Goal: Information Seeking & Learning: Learn about a topic

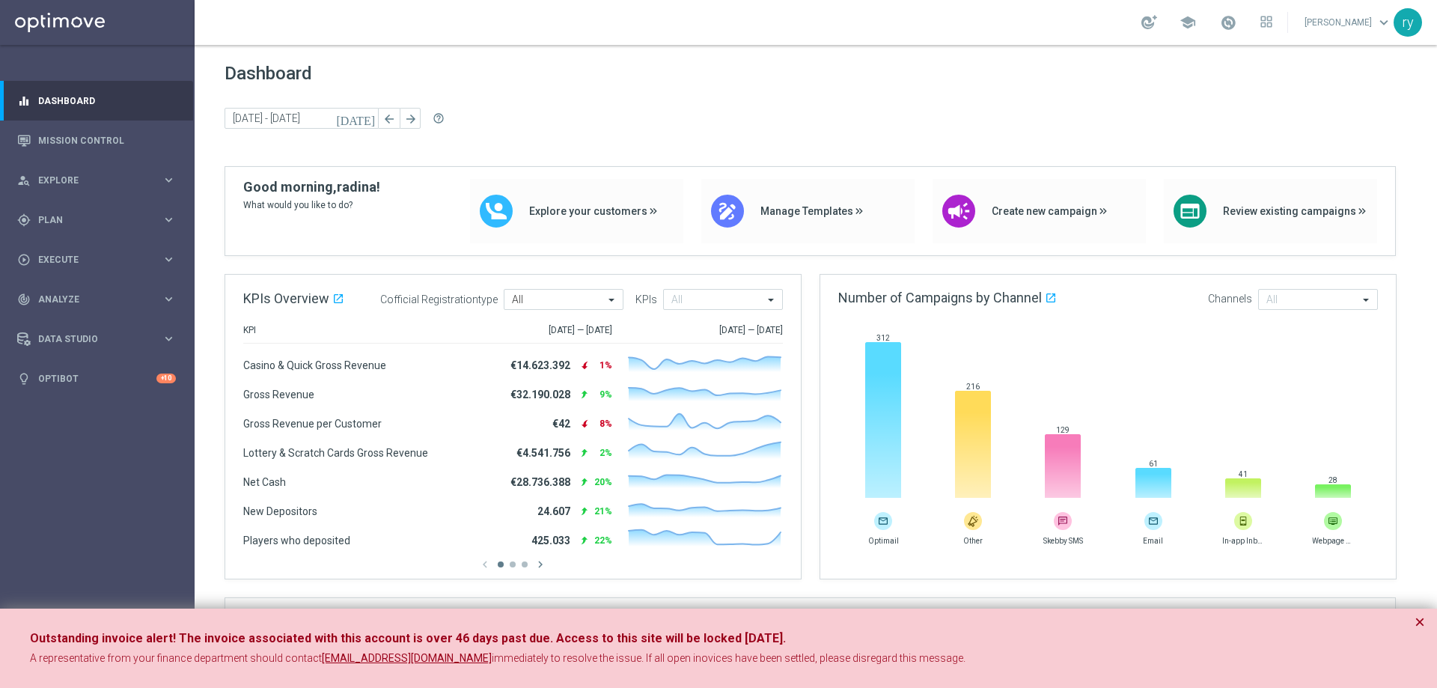
click at [1422, 626] on button "×" at bounding box center [1420, 622] width 10 height 18
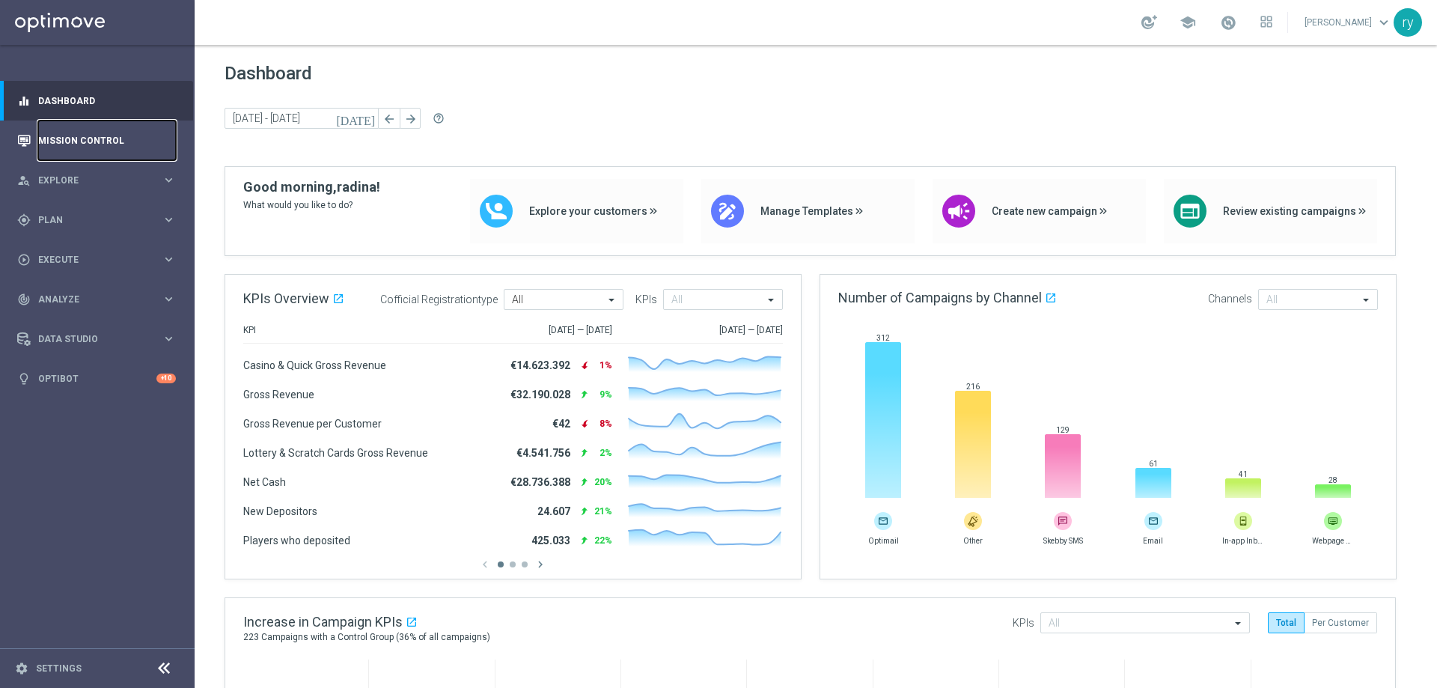
click at [105, 149] on link "Mission Control" at bounding box center [107, 141] width 138 height 40
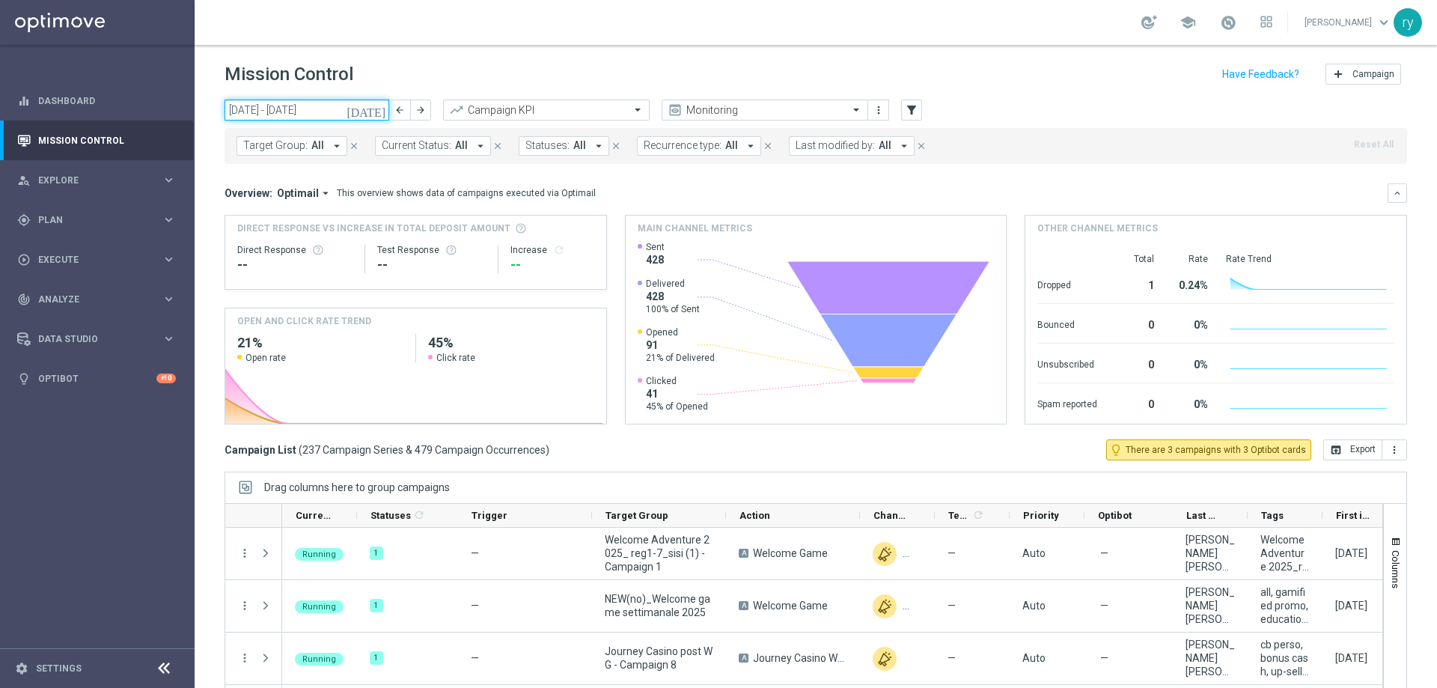
click at [273, 111] on input "01 Sep 2025 - 07 Sep 2025" at bounding box center [307, 110] width 165 height 21
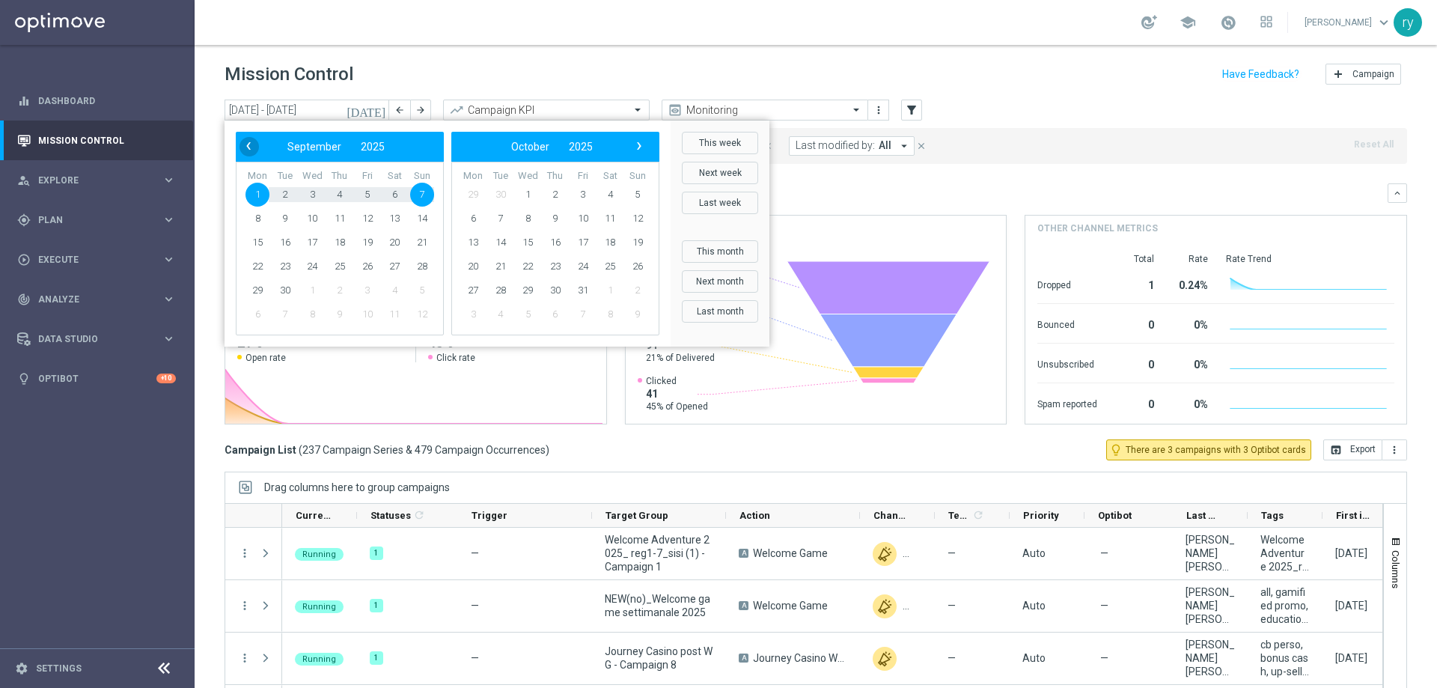
click at [252, 148] on span "‹" at bounding box center [248, 145] width 19 height 19
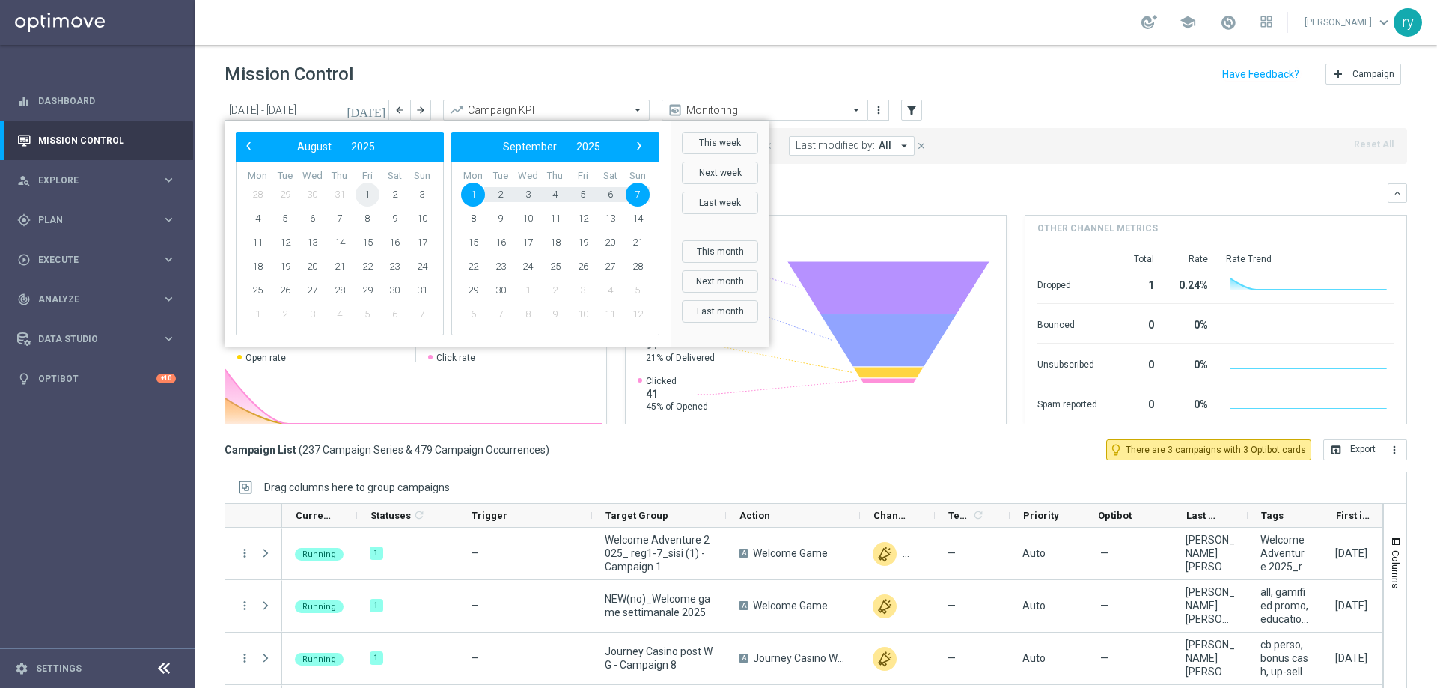
click at [369, 186] on span "1" at bounding box center [368, 195] width 24 height 24
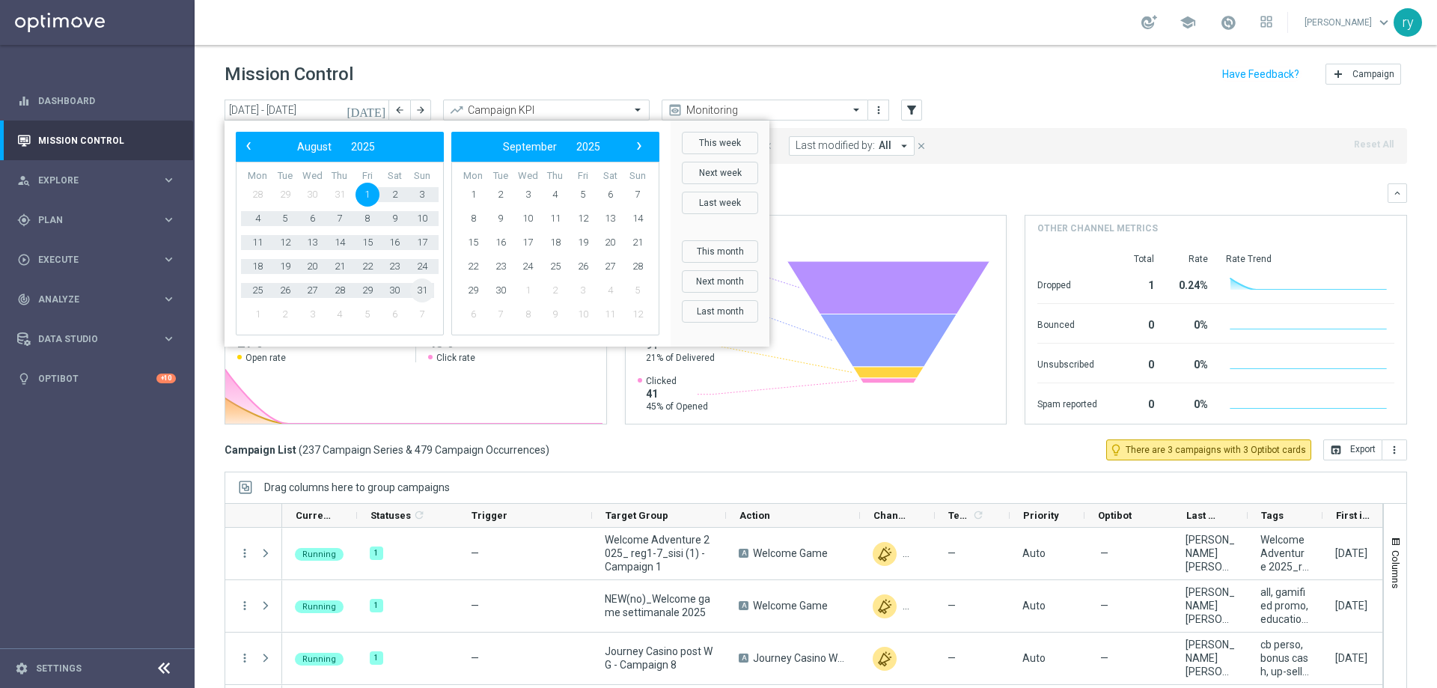
click at [424, 286] on span "31" at bounding box center [422, 290] width 24 height 24
type input "01 Aug 2025 - 31 Aug 2025"
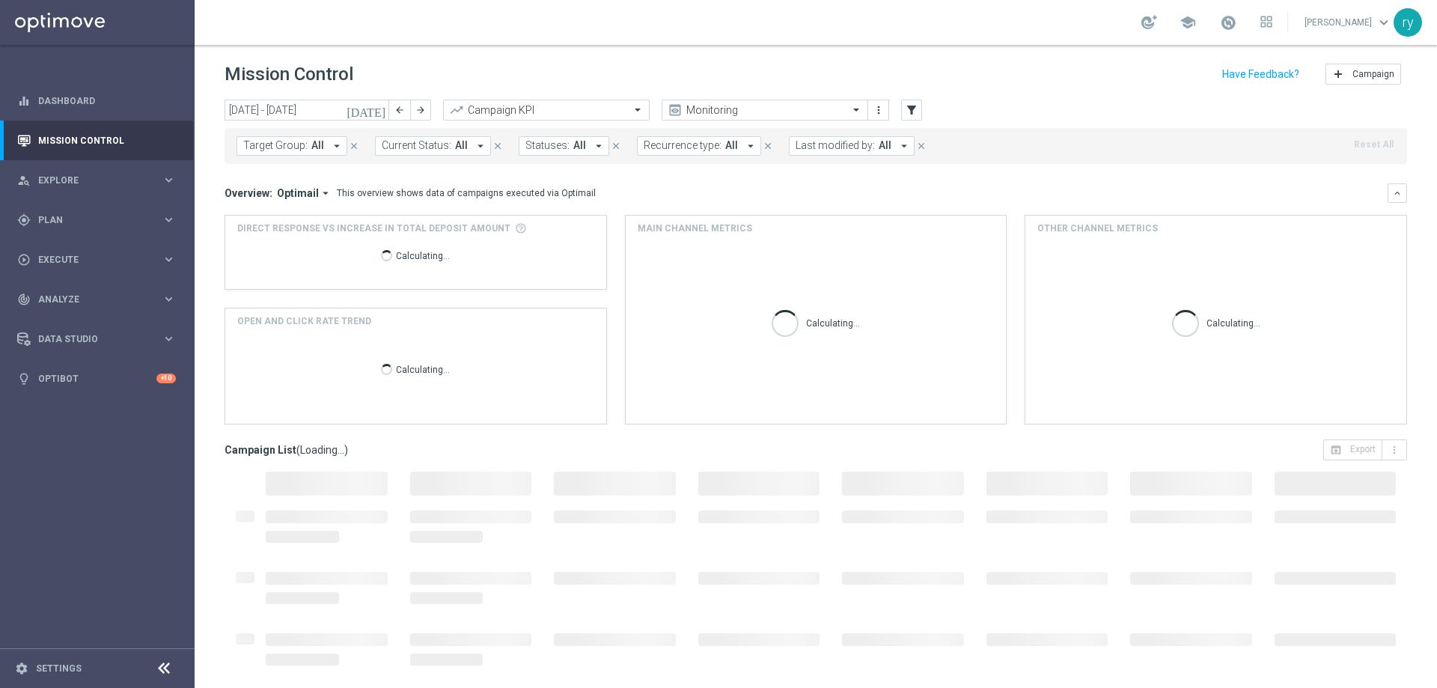
click at [478, 143] on icon "arrow_drop_down" at bounding box center [480, 145] width 13 height 13
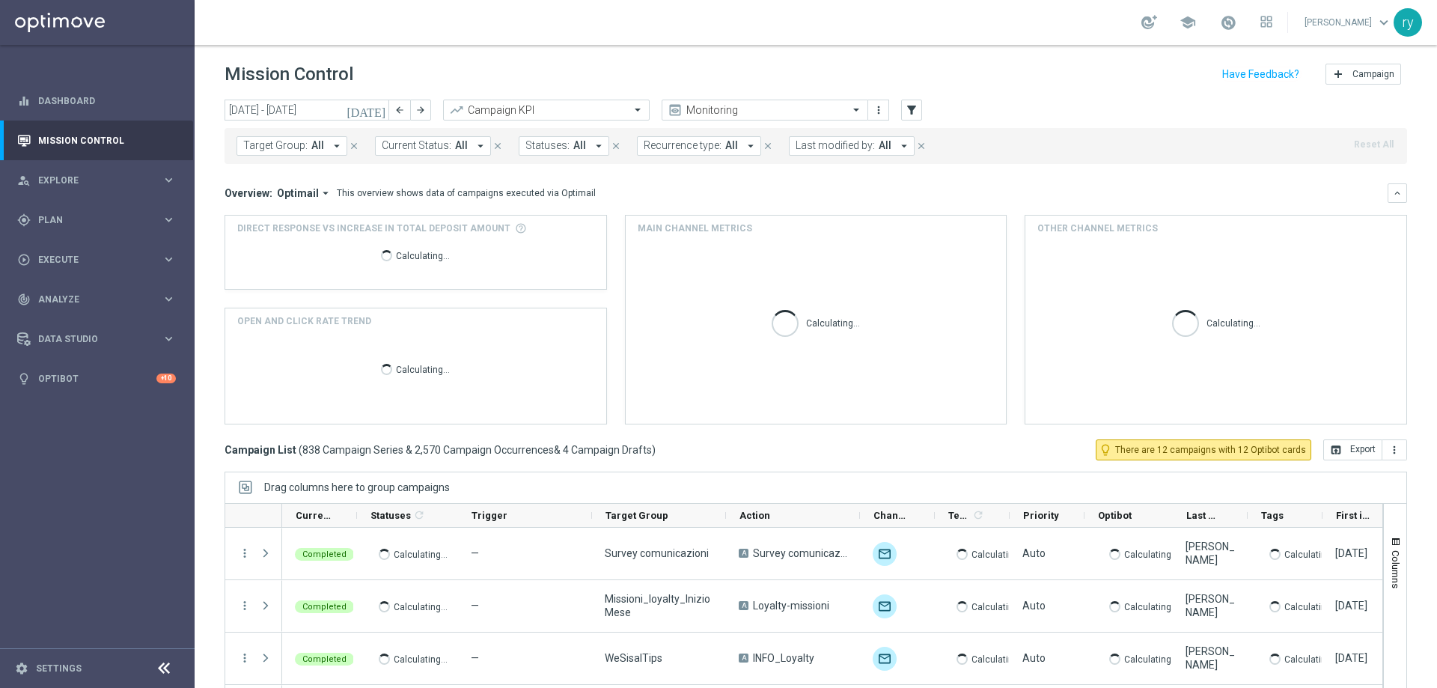
click at [592, 143] on icon "arrow_drop_down" at bounding box center [598, 145] width 13 height 13
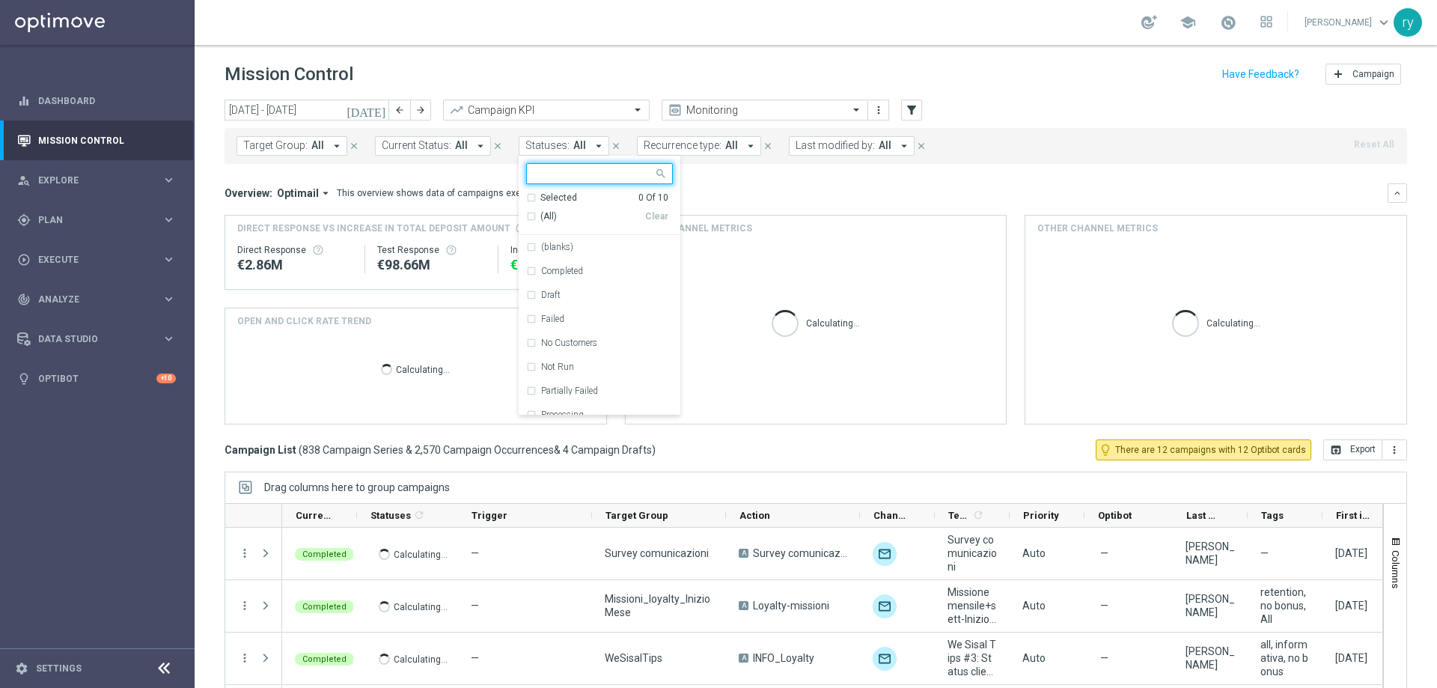
click at [592, 143] on icon "arrow_drop_down" at bounding box center [598, 145] width 13 height 13
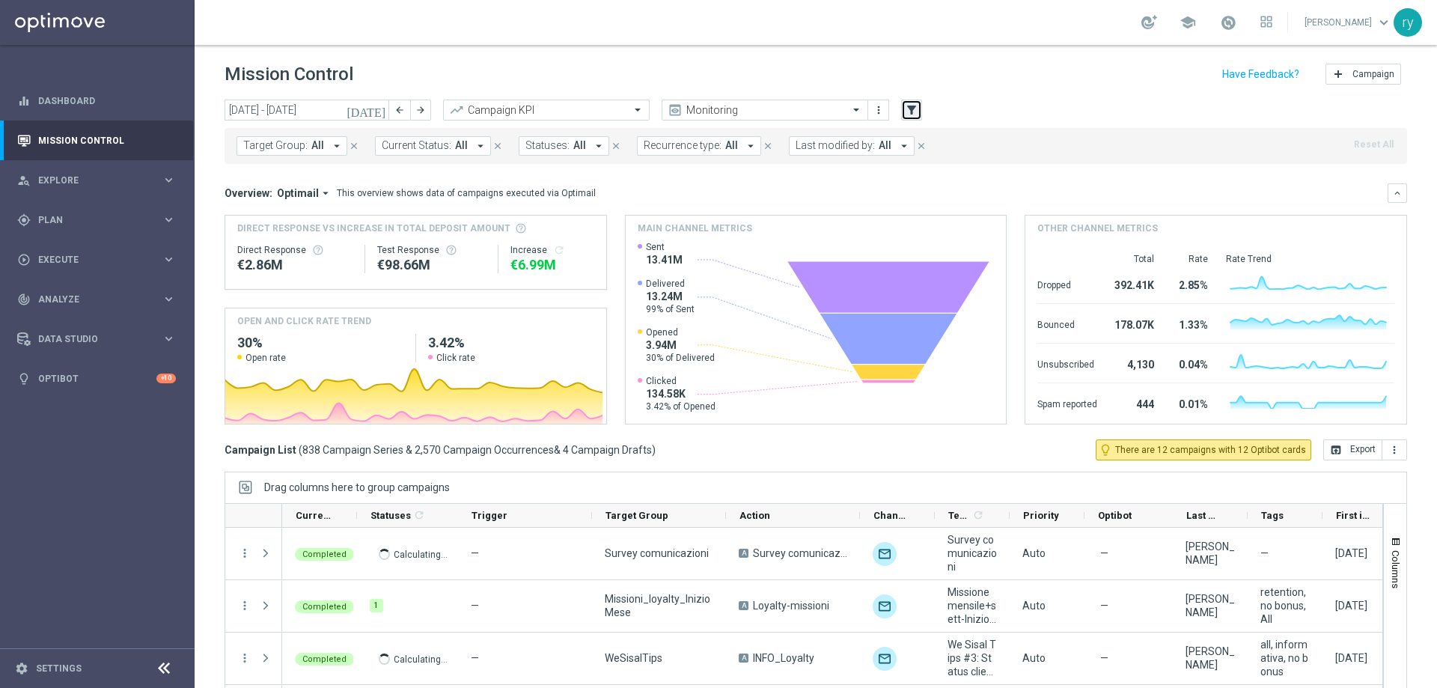
click at [905, 110] on icon "filter_alt" at bounding box center [911, 109] width 13 height 13
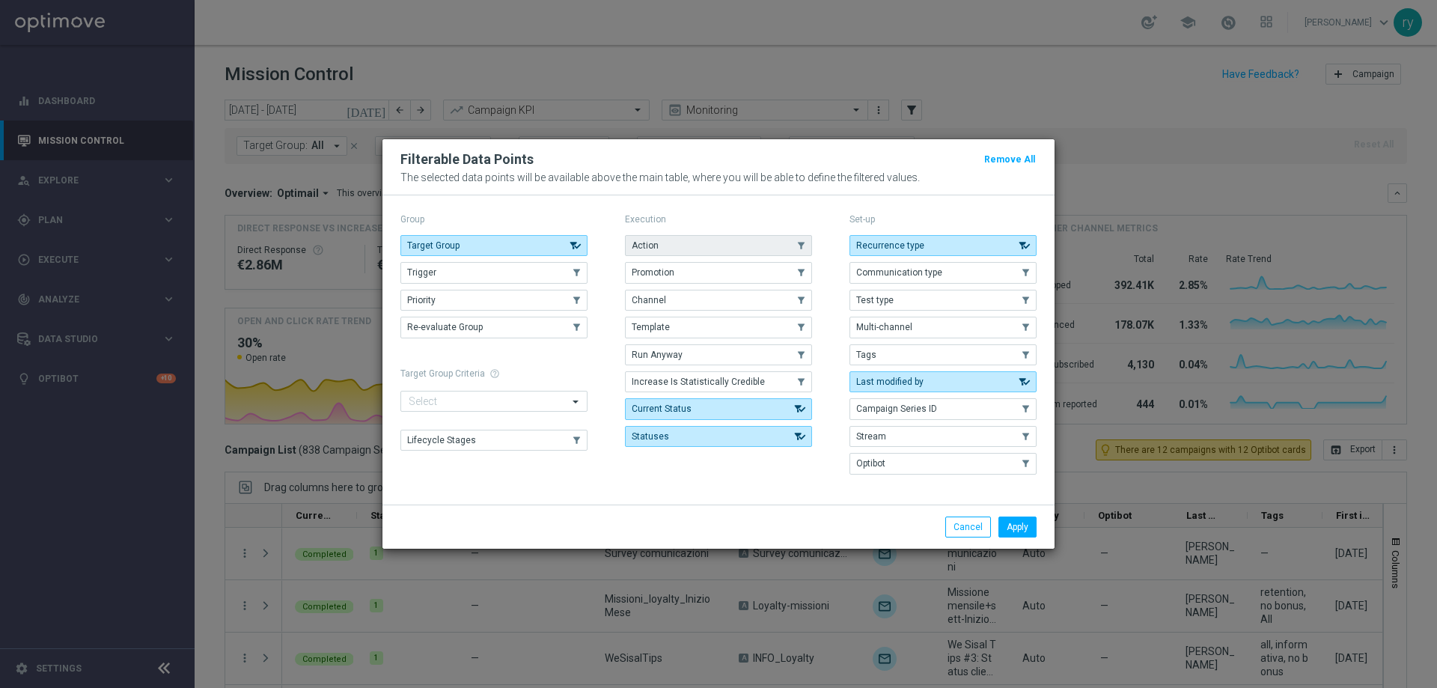
click at [796, 248] on icon "button" at bounding box center [801, 245] width 17 height 10
click at [796, 270] on icon "button" at bounding box center [801, 272] width 17 height 10
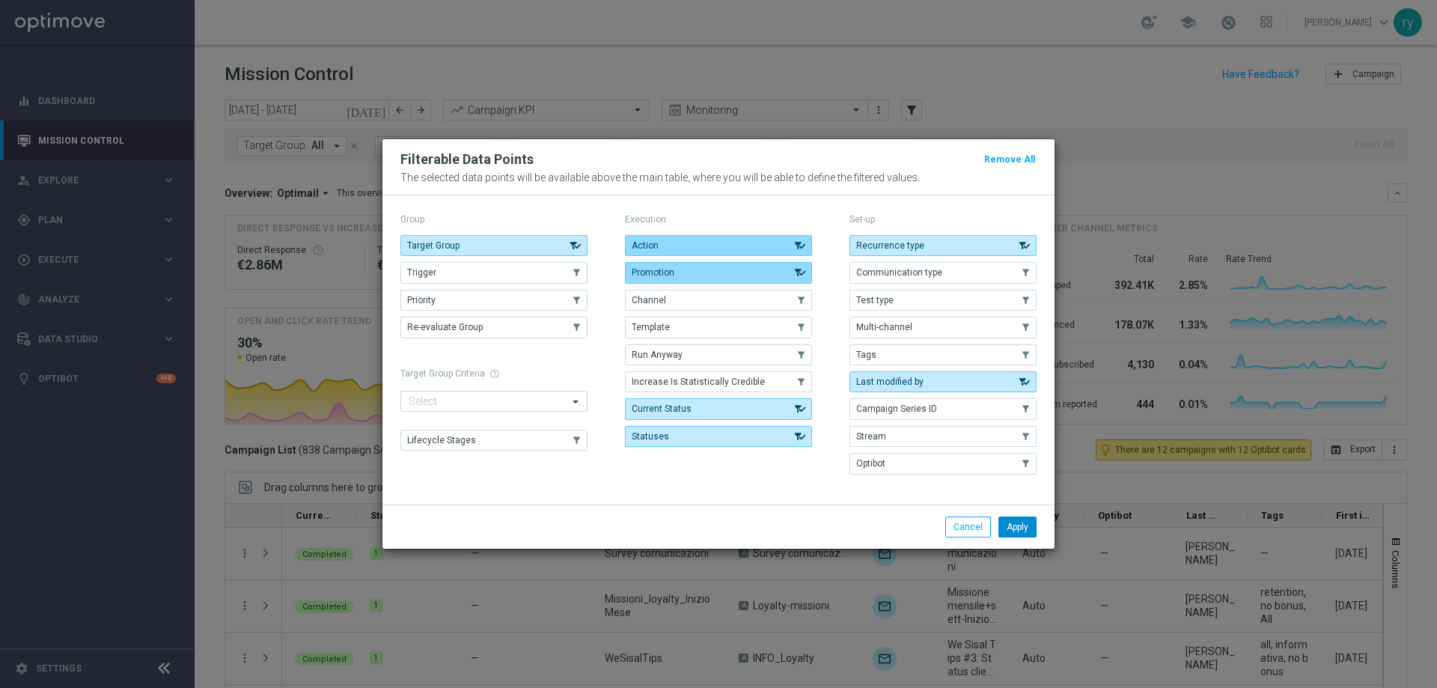
click at [1013, 530] on button "Apply" at bounding box center [1018, 526] width 38 height 21
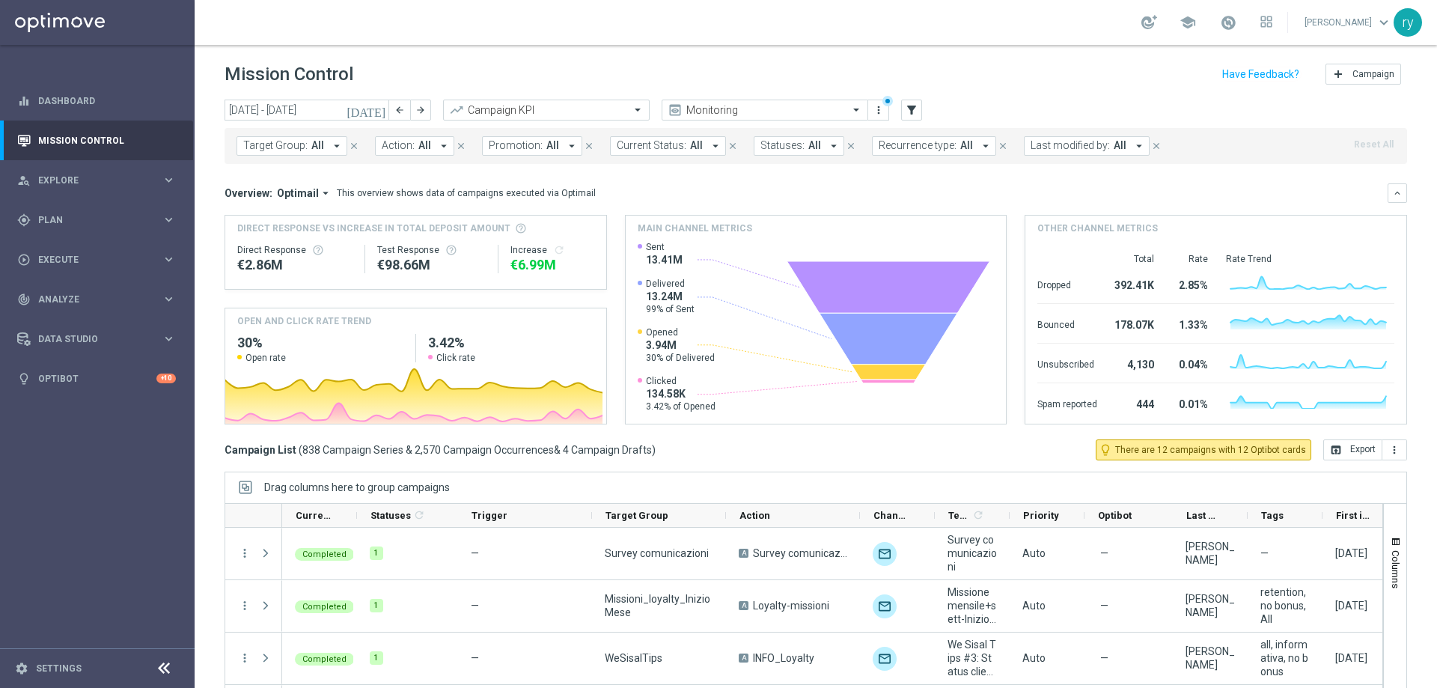
click at [565, 148] on icon "arrow_drop_down" at bounding box center [571, 145] width 13 height 13
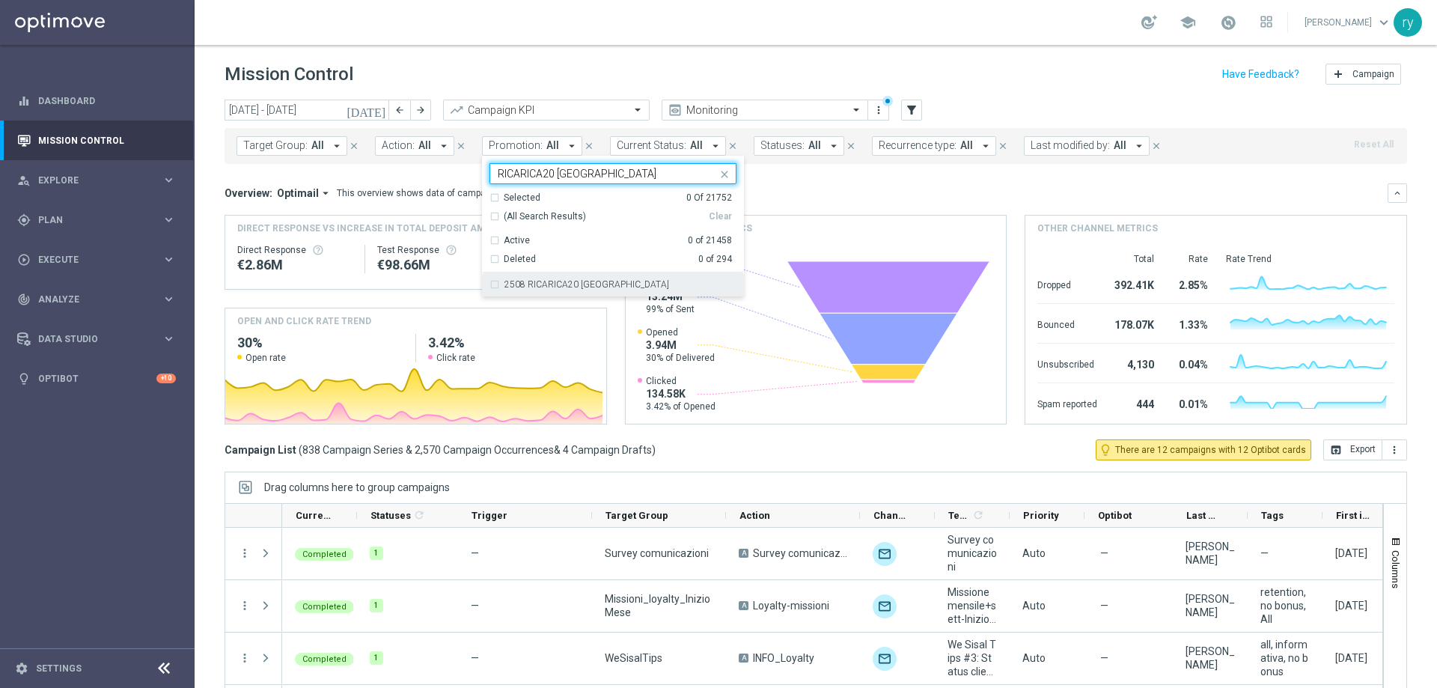
click at [572, 289] on div "2508 RICARICA20 [GEOGRAPHIC_DATA]" at bounding box center [613, 284] width 247 height 24
type input "RICARICA20 NC"
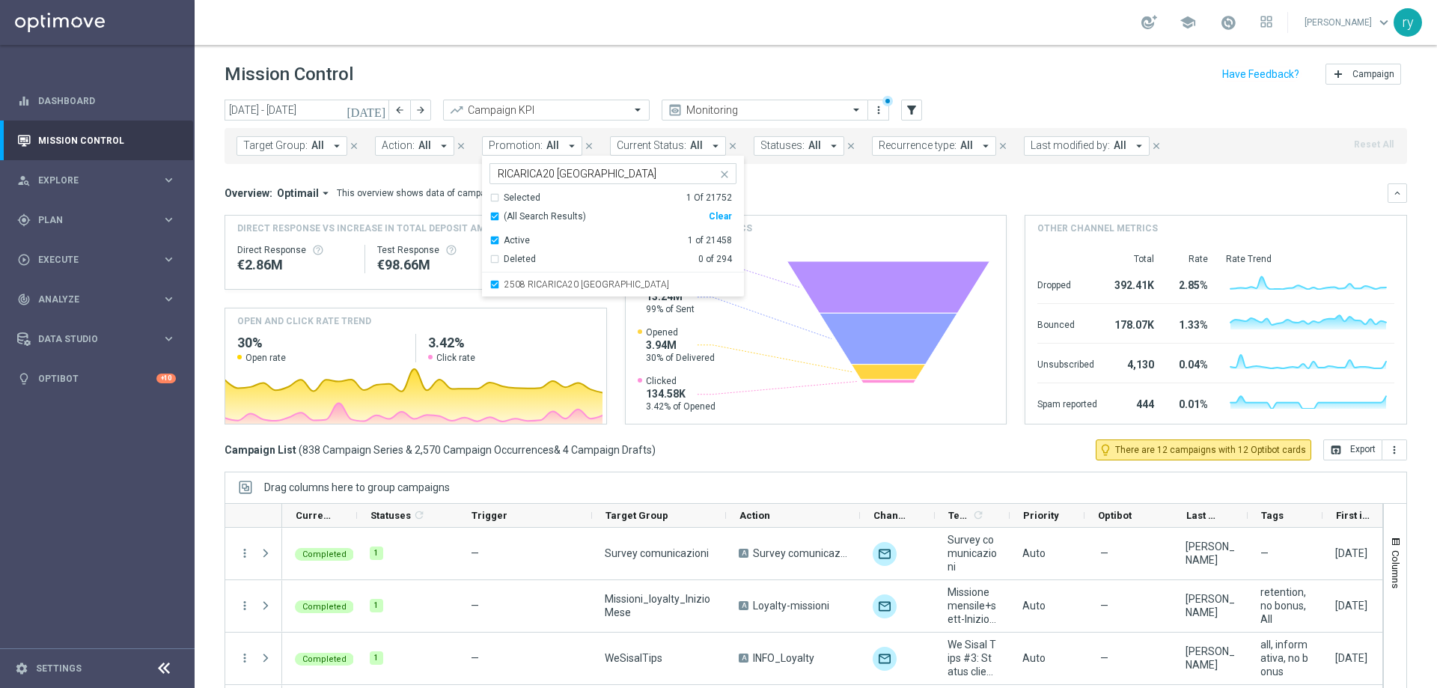
click at [825, 186] on div "Overview: Optimail arrow_drop_down This overview shows data of campaigns execut…" at bounding box center [806, 192] width 1163 height 13
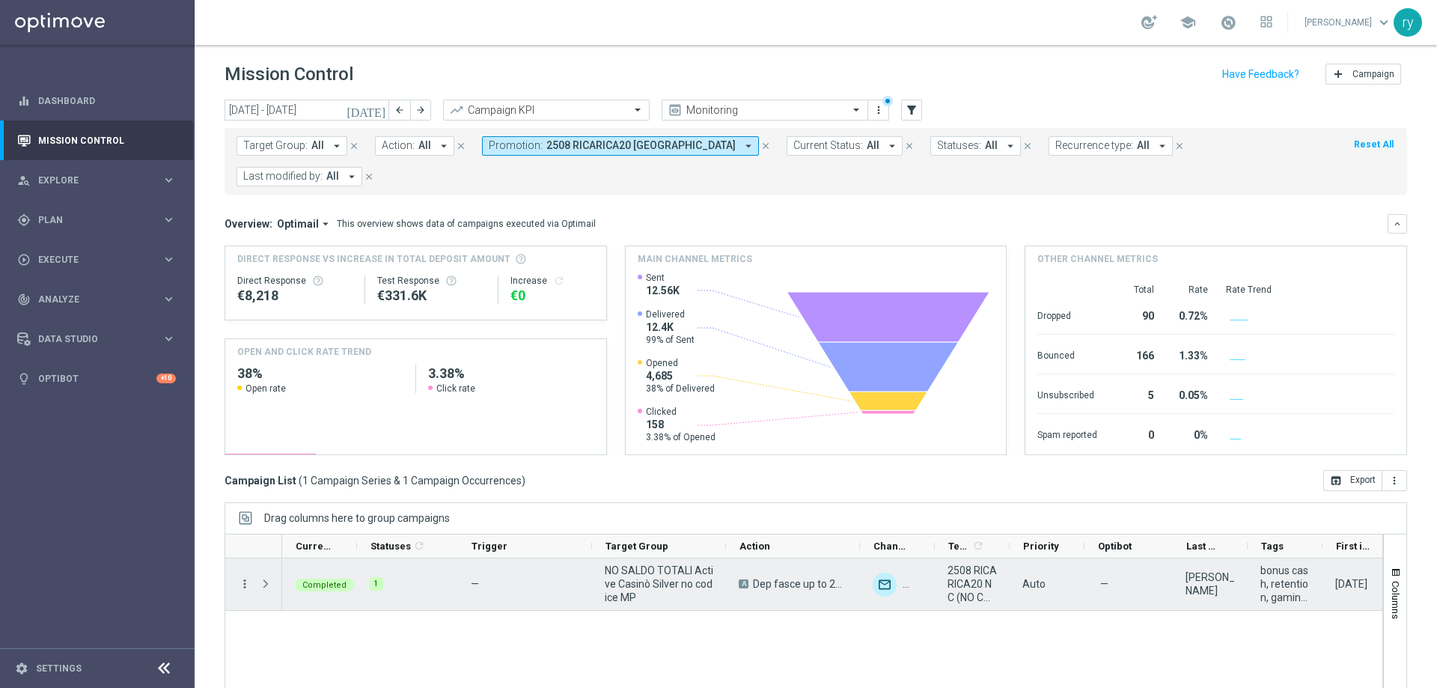
click at [245, 577] on icon "more_vert" at bounding box center [244, 583] width 13 height 13
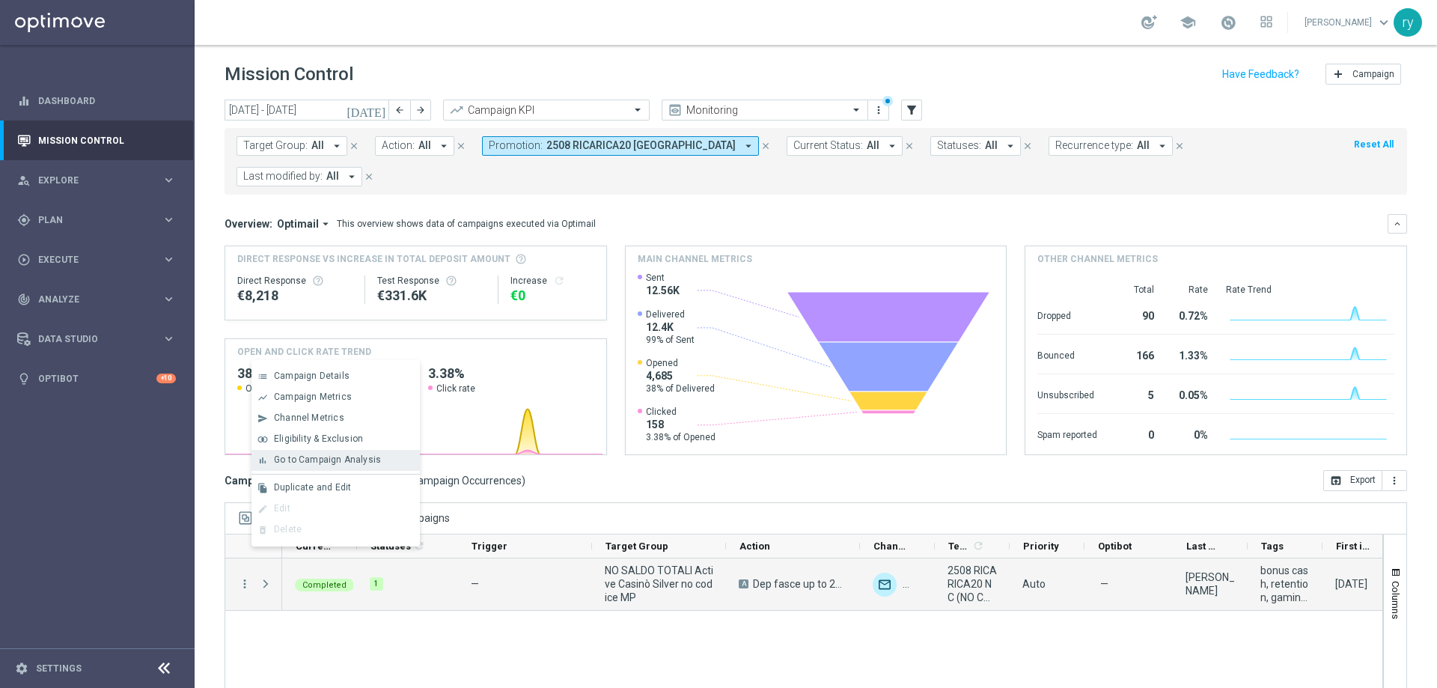
click at [277, 463] on span "Go to Campaign Analysis" at bounding box center [327, 459] width 107 height 10
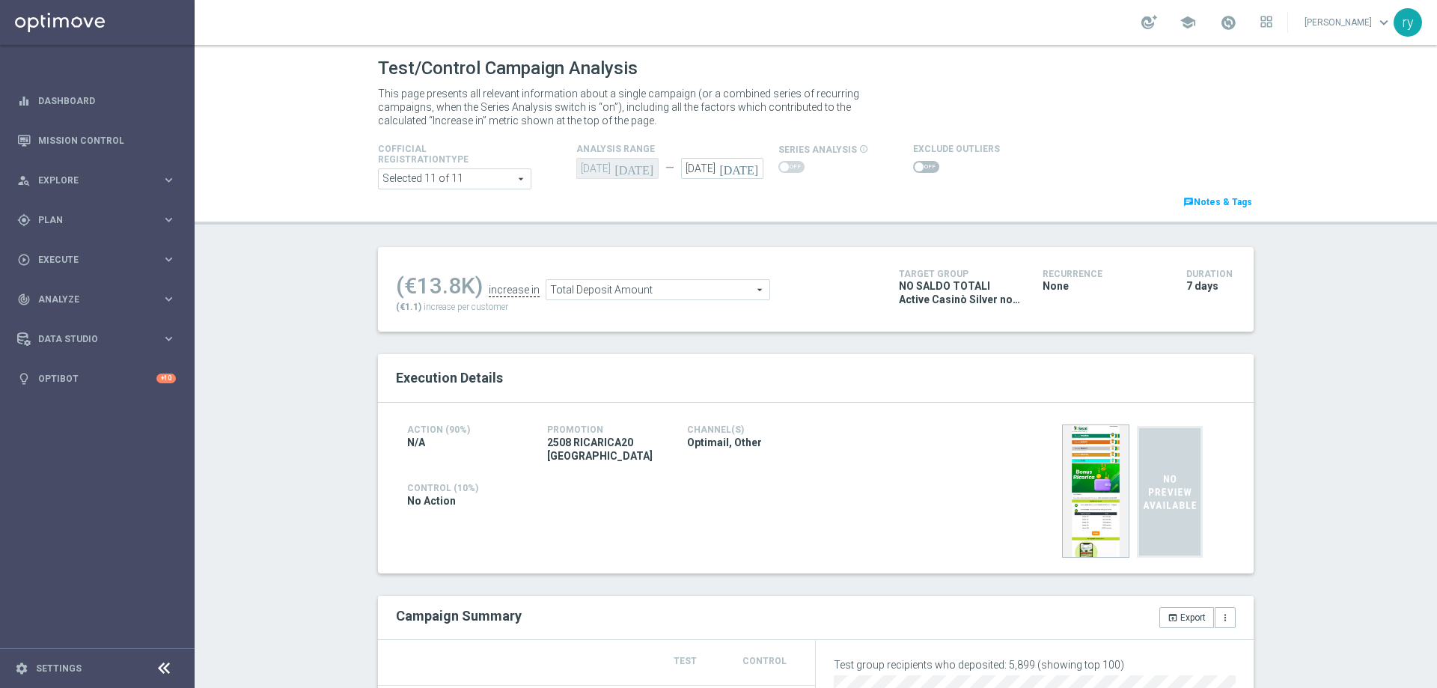
click at [919, 164] on span at bounding box center [926, 167] width 26 height 12
click at [919, 164] on input "checkbox" at bounding box center [926, 167] width 26 height 12
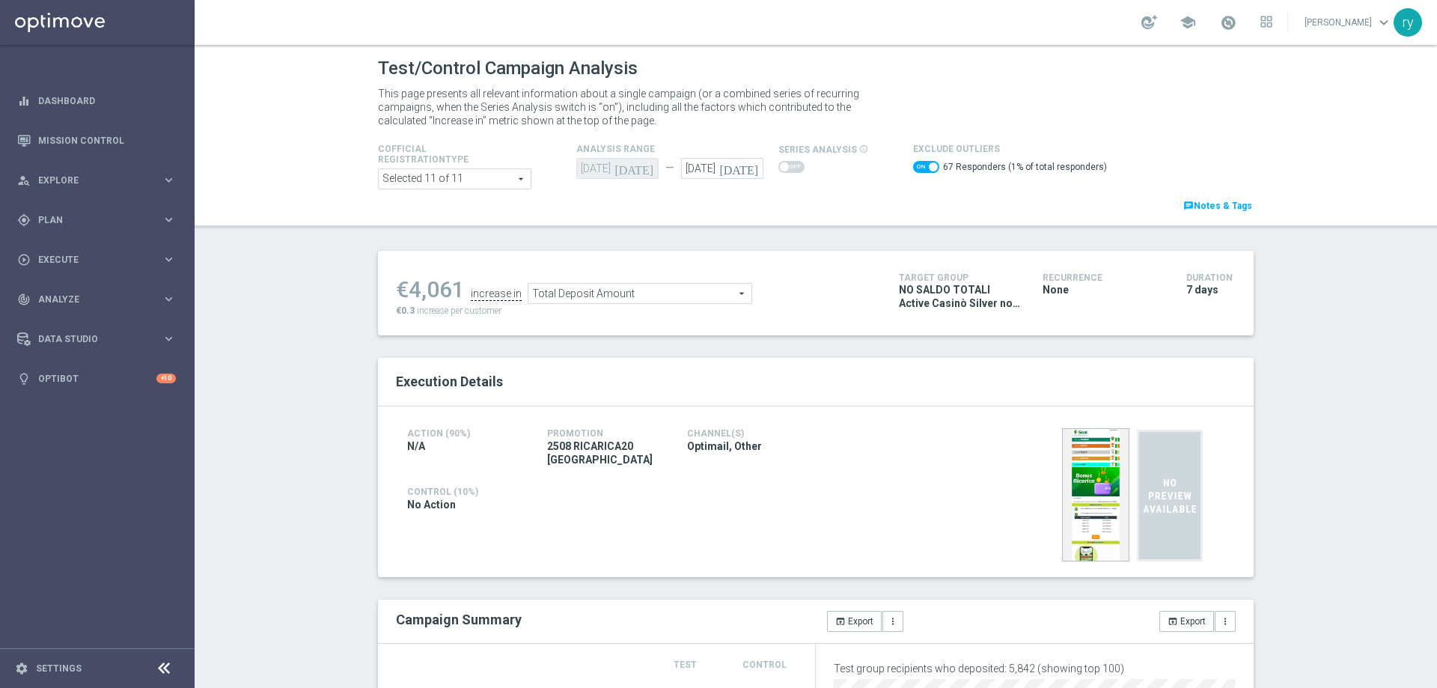
click at [706, 284] on span "Total Deposit Amount" at bounding box center [639, 293] width 223 height 19
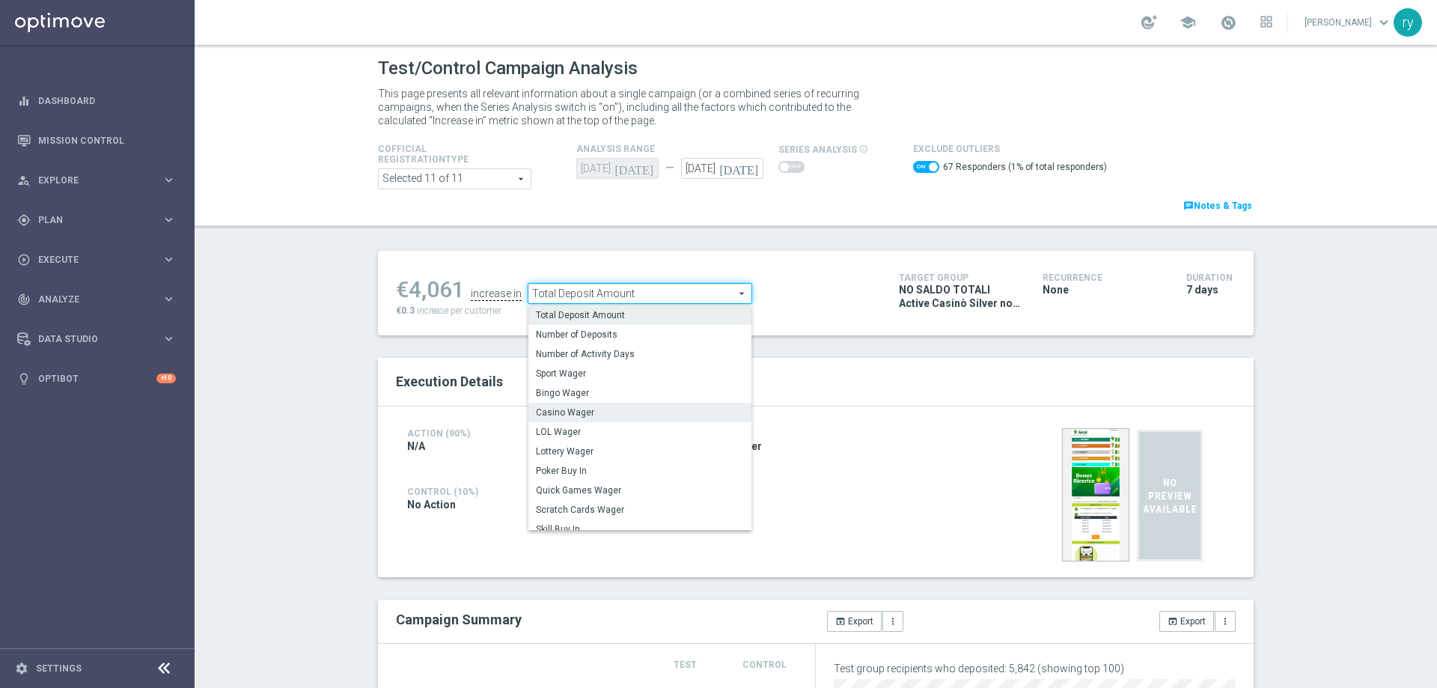
click at [677, 415] on span "Casino Wager" at bounding box center [640, 412] width 208 height 12
checkbox input "false"
type input "Casino Wager"
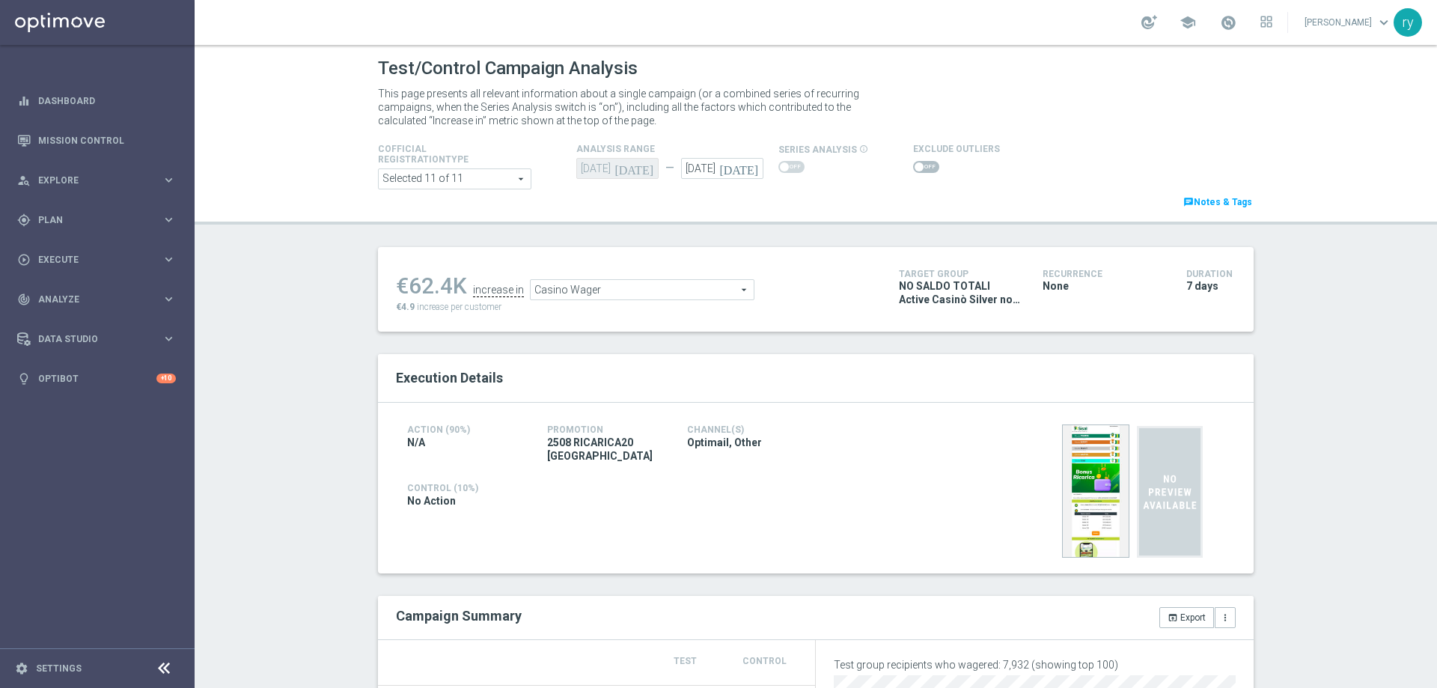
click at [919, 165] on span at bounding box center [926, 167] width 26 height 12
click at [919, 165] on input "checkbox" at bounding box center [926, 167] width 26 height 12
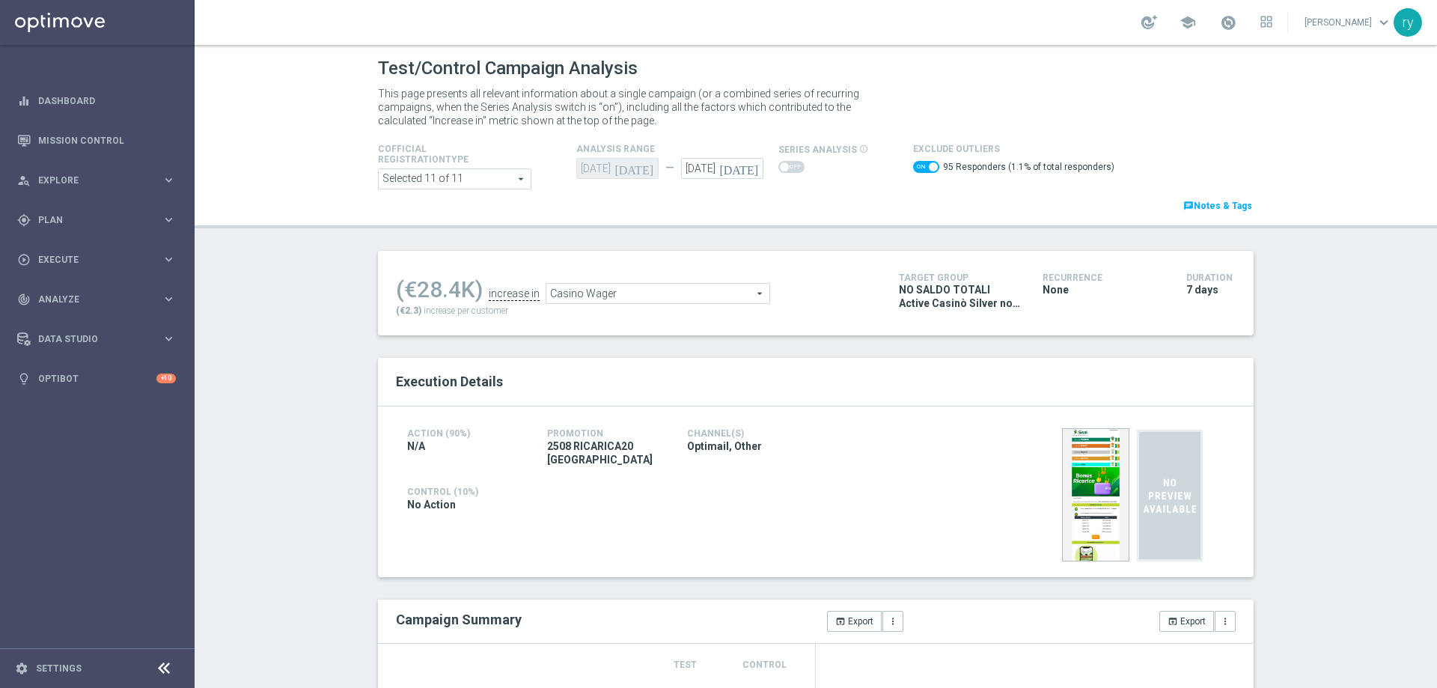
click at [913, 168] on span at bounding box center [926, 167] width 26 height 12
click at [913, 168] on input "checkbox" at bounding box center [926, 167] width 26 height 12
checkbox input "false"
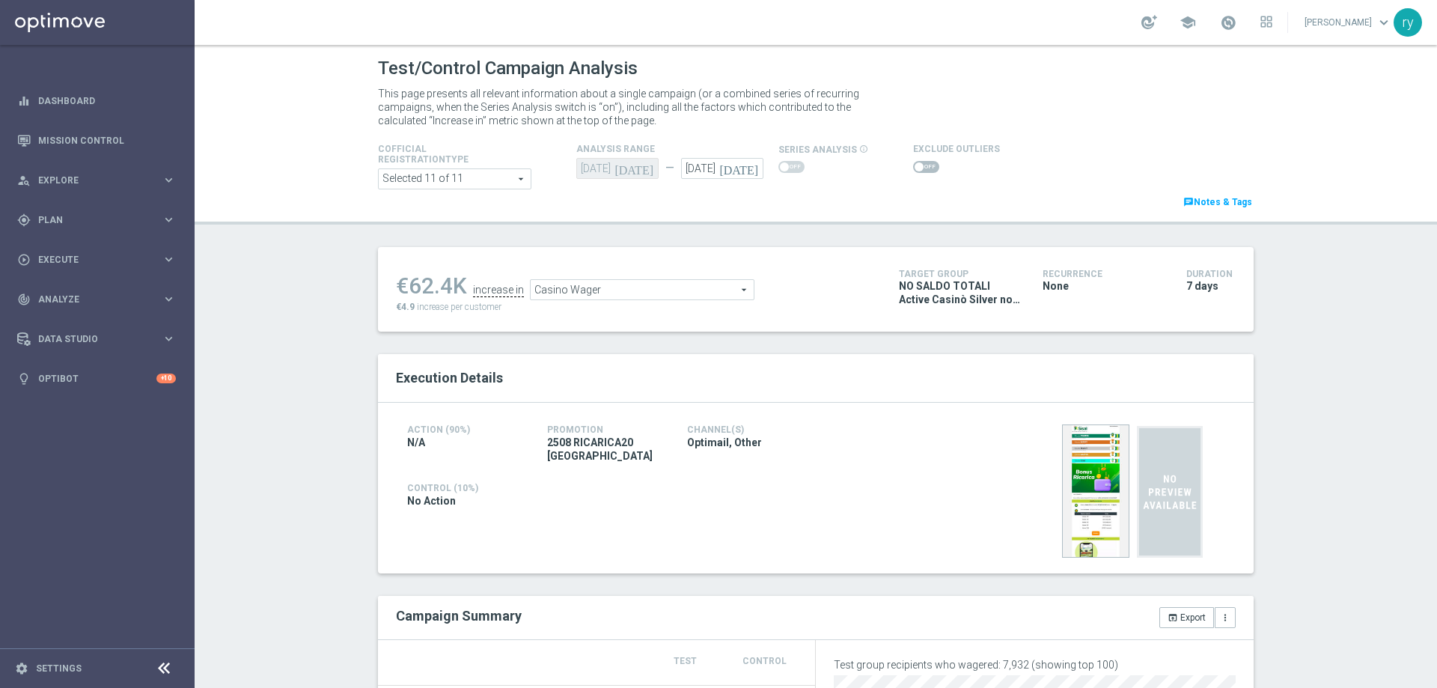
click at [712, 291] on span "Casino Wager" at bounding box center [642, 289] width 223 height 19
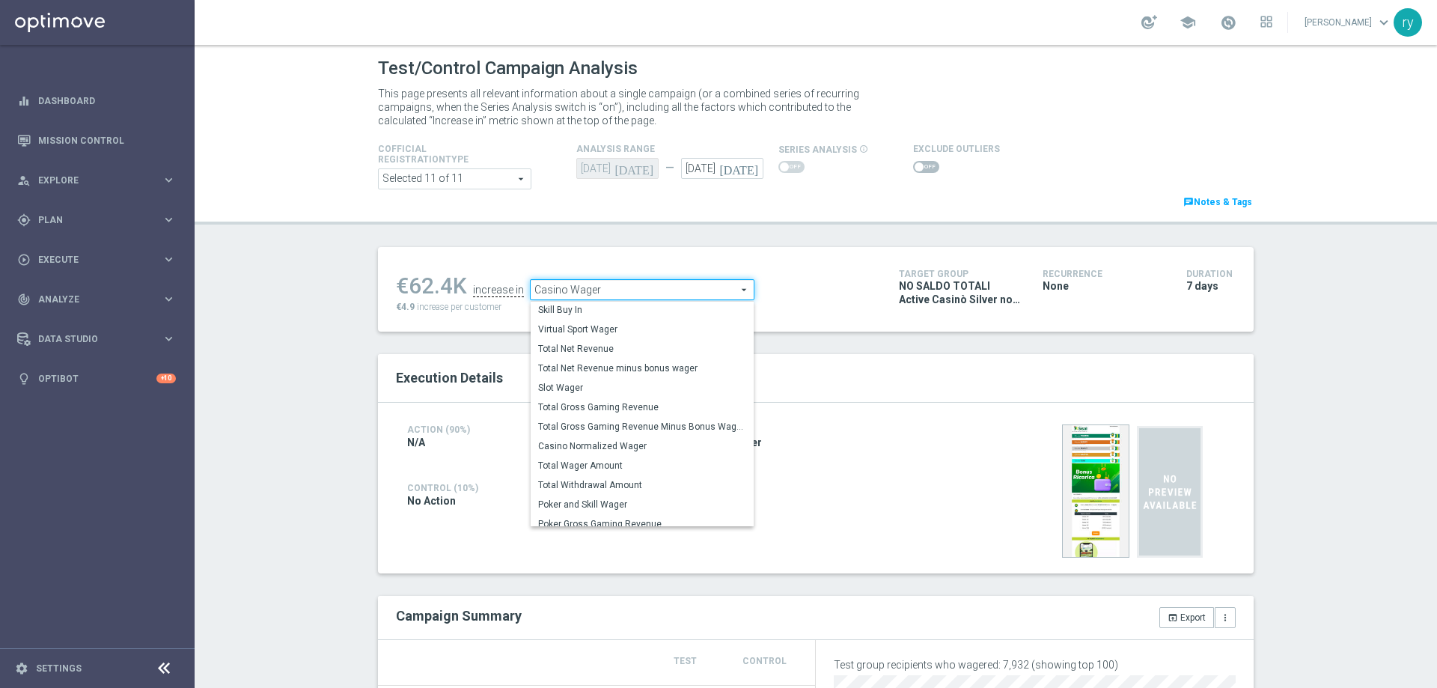
scroll to position [208, 0]
click at [689, 424] on span "Total Gross Gaming Revenue Minus Bonus Wagared" at bounding box center [642, 426] width 208 height 12
type input "Total Gross Gaming Revenue Minus Bonus Wagared"
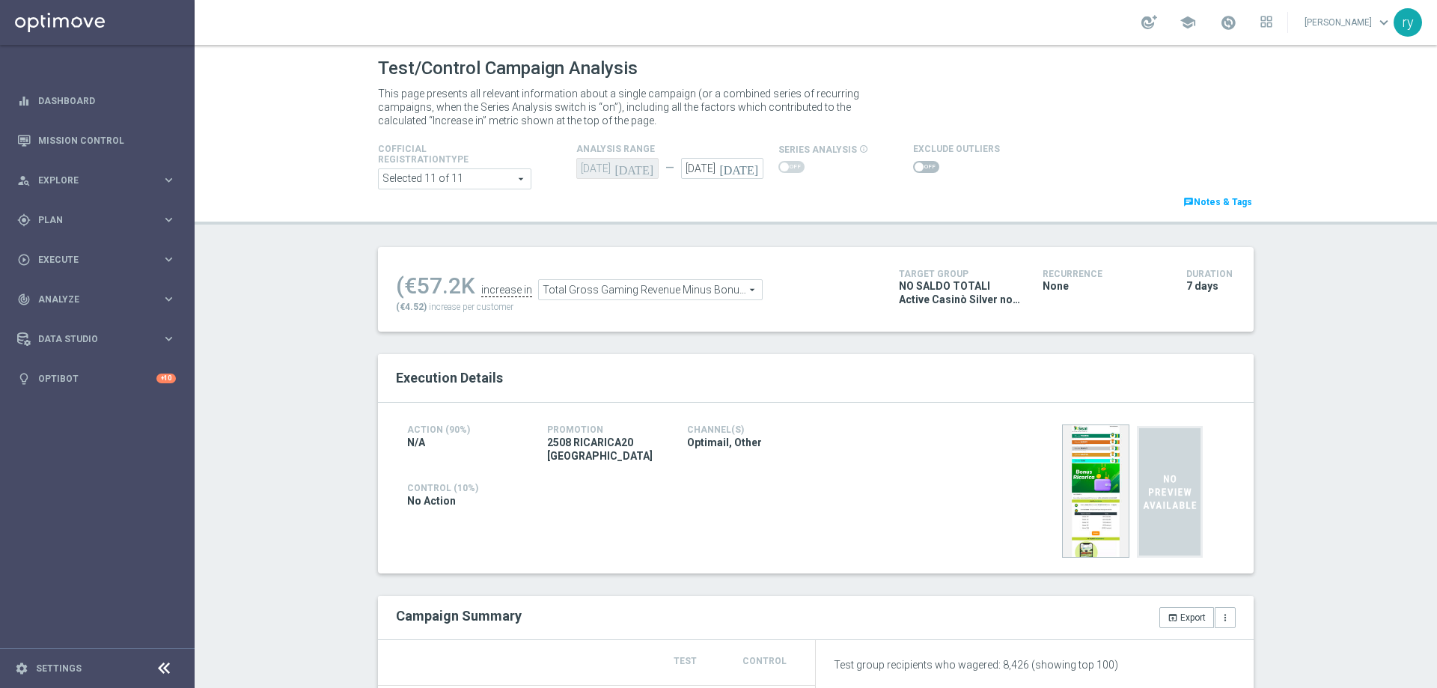
click at [916, 171] on span at bounding box center [926, 167] width 26 height 12
click at [916, 171] on input "checkbox" at bounding box center [926, 167] width 26 height 12
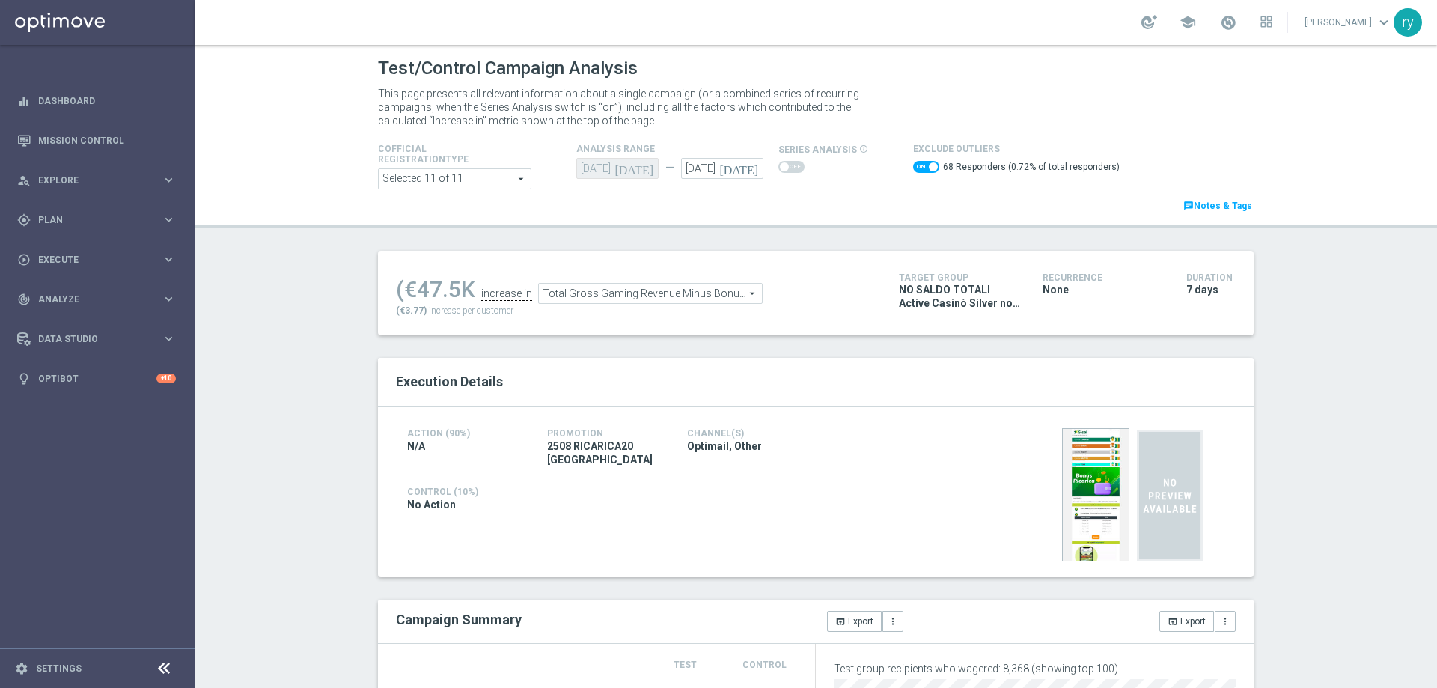
click at [652, 296] on span "Total Gross Gaming Revenue Minus Bonus Wagared" at bounding box center [650, 293] width 223 height 19
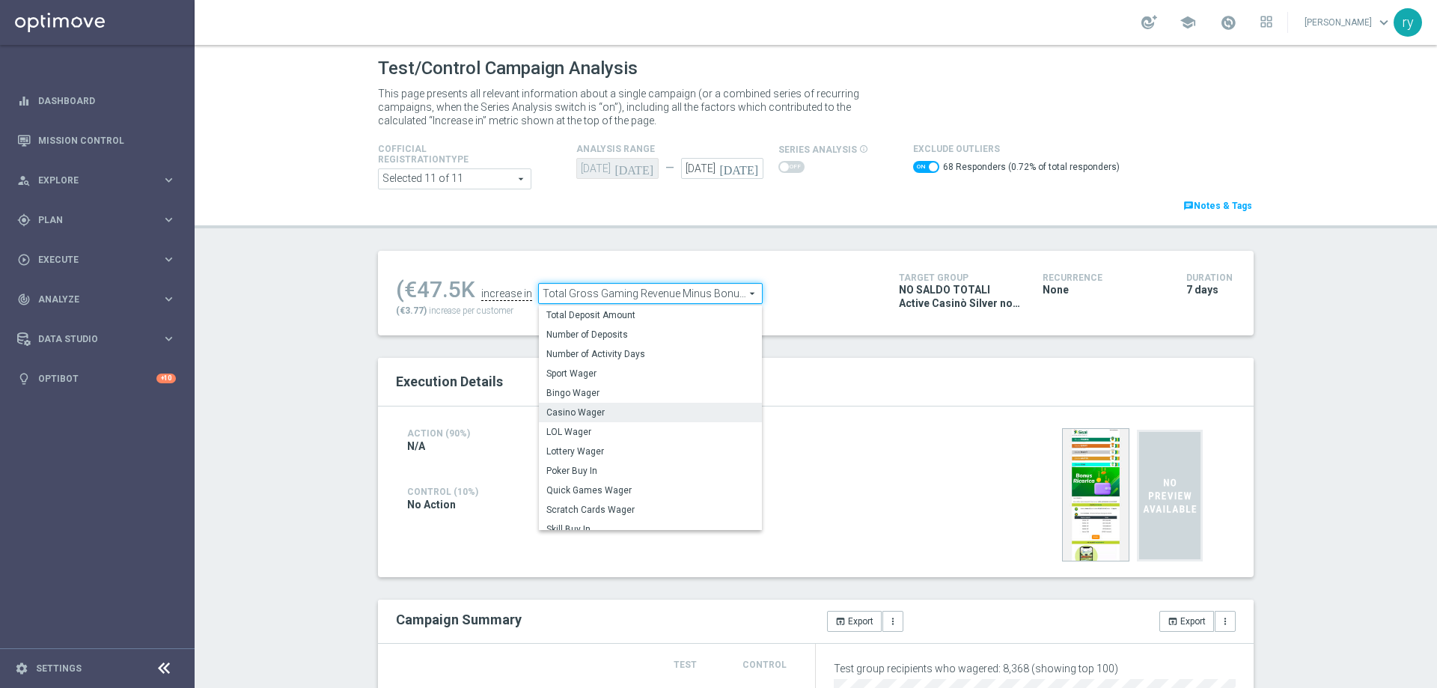
click at [627, 411] on span "Casino Wager" at bounding box center [650, 412] width 208 height 12
checkbox input "false"
type input "Casino Wager"
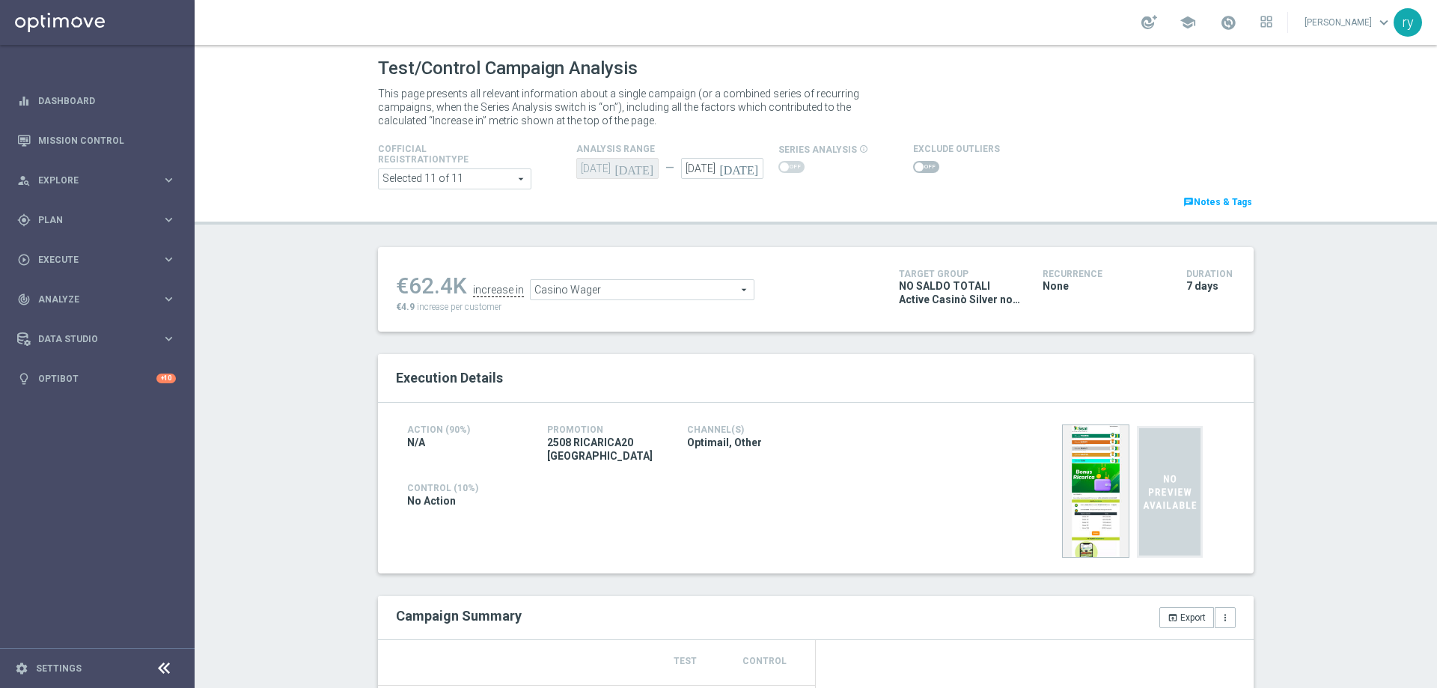
click at [787, 466] on div "Control (10%) No Action" at bounding box center [676, 487] width 560 height 45
